Goal: Task Accomplishment & Management: Manage account settings

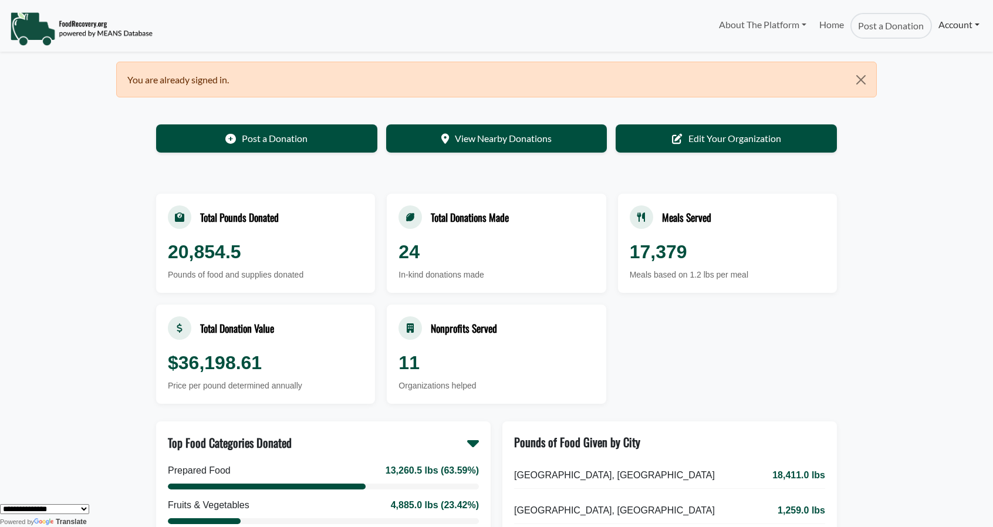
click at [951, 25] on link "Account" at bounding box center [959, 24] width 54 height 23
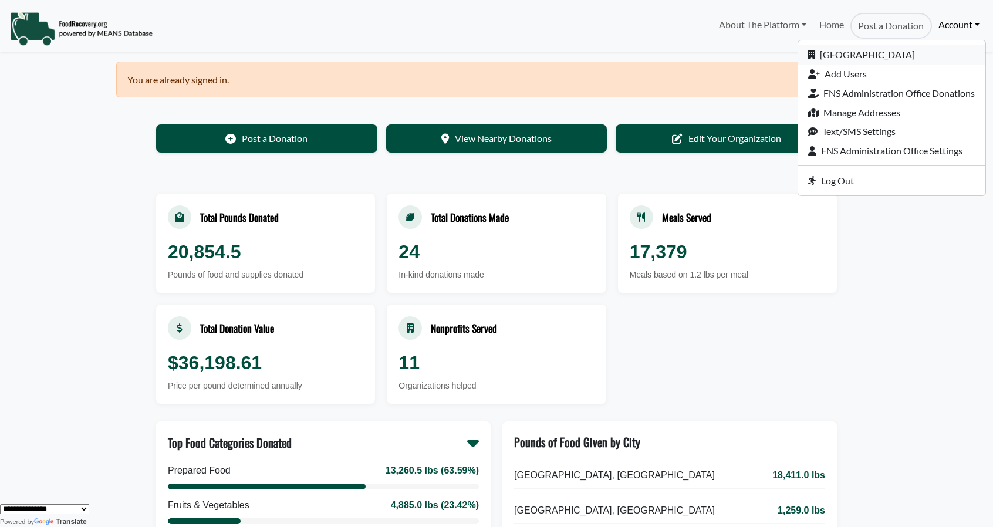
click at [837, 53] on link "[GEOGRAPHIC_DATA]" at bounding box center [891, 54] width 187 height 19
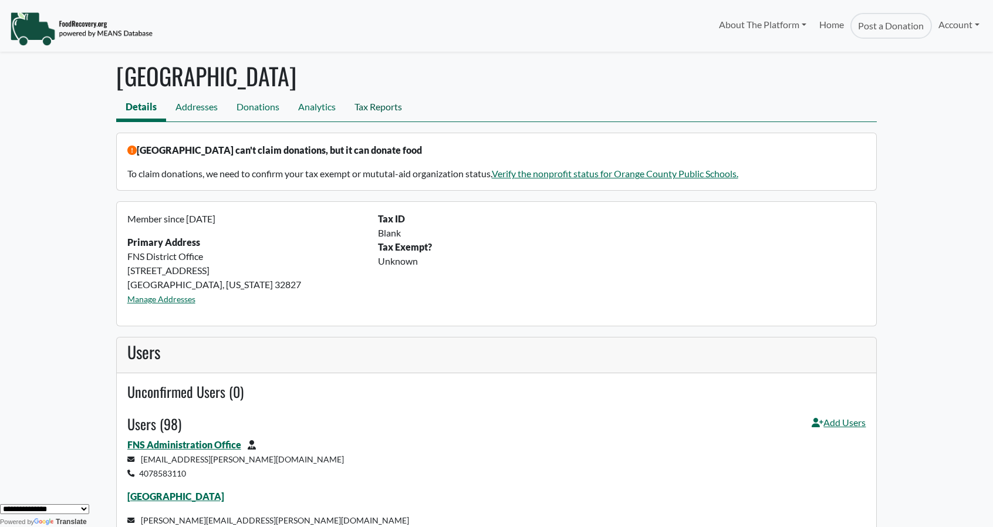
click at [386, 110] on link "Tax Reports" at bounding box center [378, 108] width 66 height 26
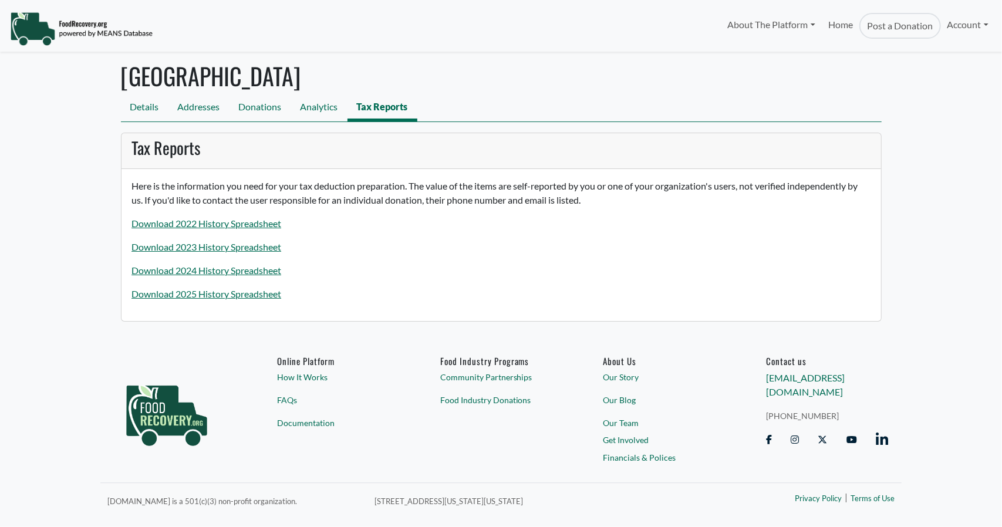
select select "Language Translate Widget"
click at [171, 295] on link "Download 2025 History Spreadsheet" at bounding box center [206, 293] width 150 height 11
